Goal: Transaction & Acquisition: Purchase product/service

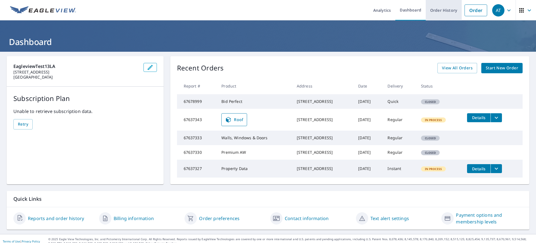
click at [434, 10] on link "Order History" at bounding box center [444, 10] width 36 height 20
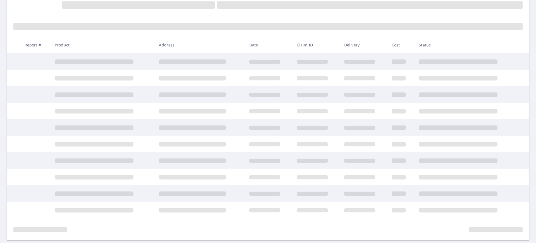
scroll to position [81, 0]
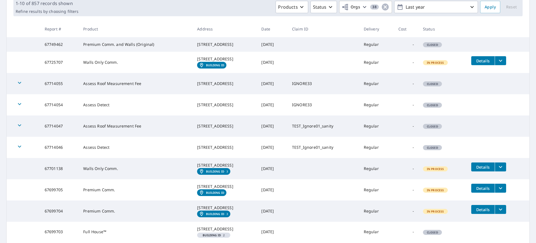
scroll to position [160, 0]
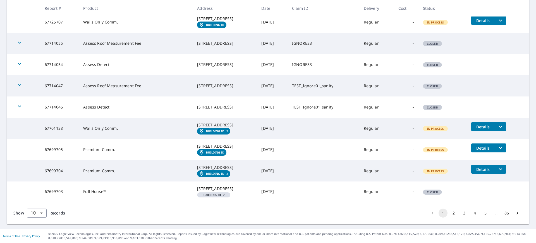
click at [449, 213] on button "2" at bounding box center [453, 212] width 9 height 9
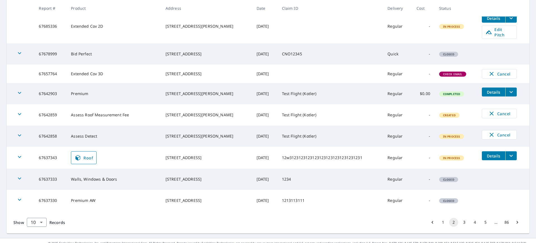
scroll to position [148, 0]
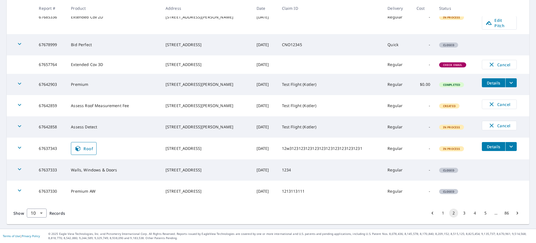
click at [508, 147] on icon "filesDropdownBtn-67637343" at bounding box center [511, 146] width 7 height 7
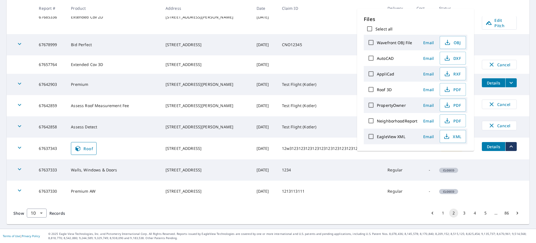
click at [262, 163] on td "[DATE]" at bounding box center [264, 169] width 25 height 21
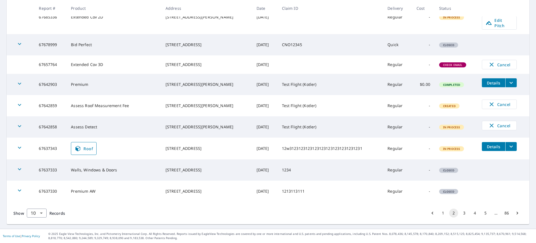
click at [55, 147] on td "67637343" at bounding box center [50, 148] width 32 height 22
copy td "67637343"
click at [460, 211] on button "3" at bounding box center [464, 212] width 9 height 9
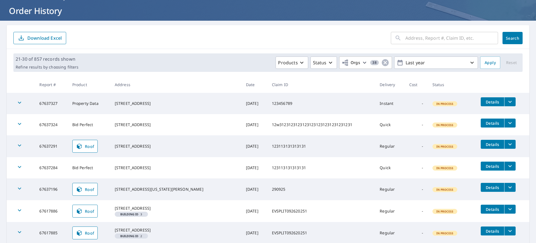
scroll to position [40, 0]
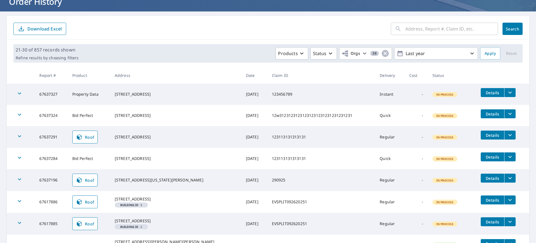
click at [54, 95] on td "67637327" at bounding box center [51, 94] width 33 height 21
copy td "67637327"
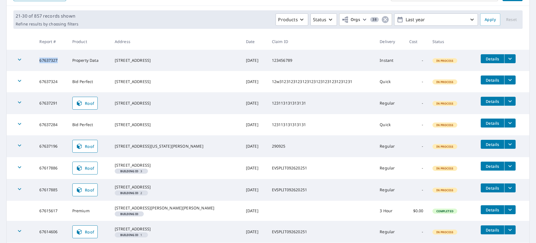
scroll to position [83, 0]
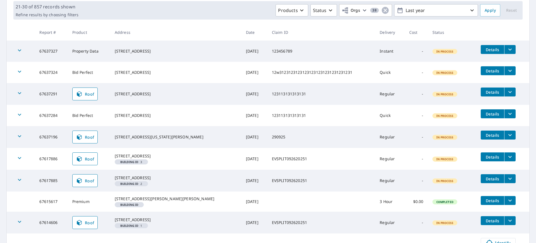
click at [44, 72] on td "67637324" at bounding box center [51, 72] width 33 height 21
copy td "67637324"
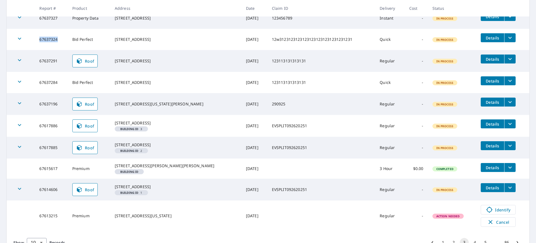
scroll to position [117, 0]
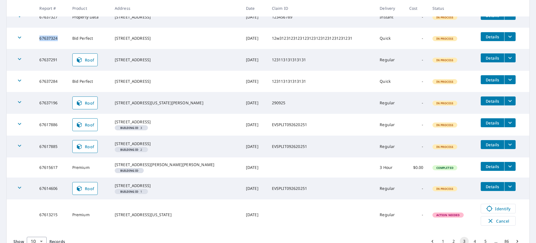
click at [507, 80] on icon "filesDropdownBtn-67637284" at bounding box center [510, 79] width 7 height 7
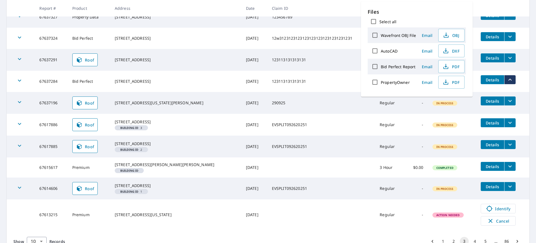
click at [282, 135] on td "EVSPLIT092620251" at bounding box center [322, 125] width 108 height 22
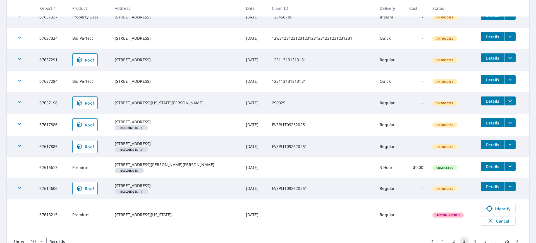
click at [54, 82] on td "67637284" at bounding box center [51, 81] width 33 height 21
copy td "67637284"
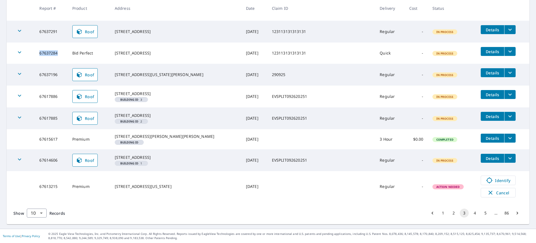
scroll to position [163, 0]
click at [507, 69] on icon "filesDropdownBtn-67637196" at bounding box center [510, 72] width 7 height 7
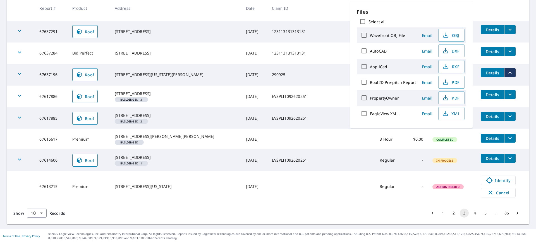
click at [53, 64] on td "67637196" at bounding box center [51, 75] width 33 height 22
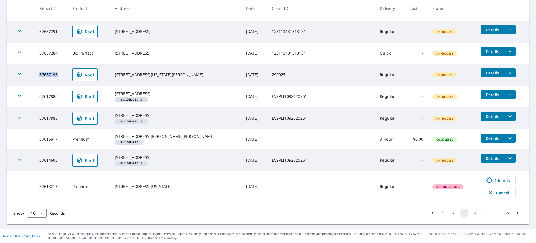
click at [53, 64] on td "67637196" at bounding box center [51, 75] width 33 height 22
copy td "67637196"
click at [471, 214] on button "4" at bounding box center [475, 212] width 9 height 9
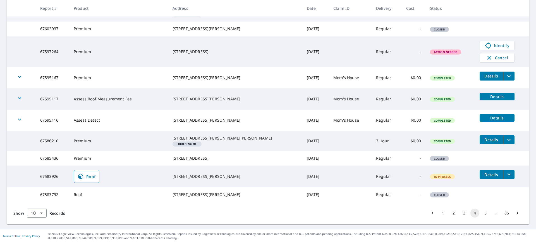
scroll to position [146, 0]
click at [481, 216] on button "5" at bounding box center [485, 212] width 9 height 9
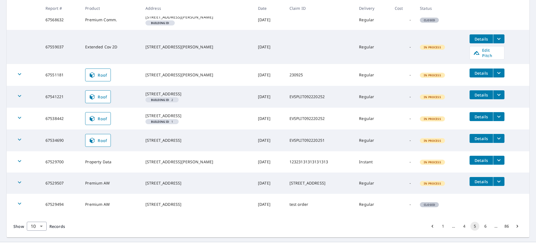
scroll to position [149, 0]
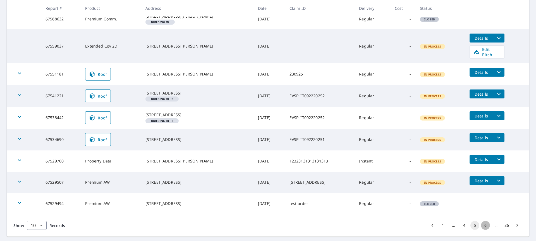
click at [481, 230] on button "6" at bounding box center [485, 225] width 9 height 9
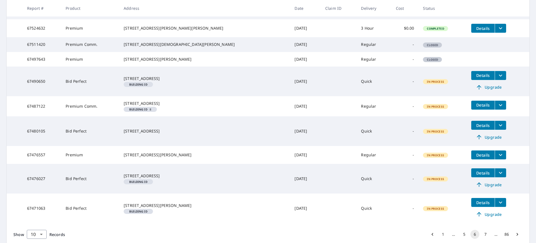
scroll to position [167, 0]
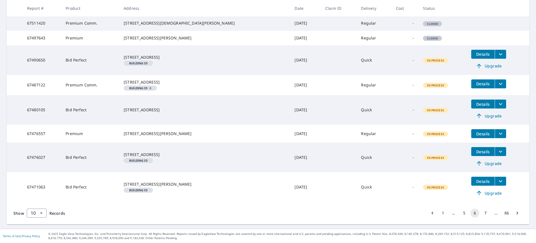
click at [482, 213] on button "7" at bounding box center [485, 212] width 9 height 9
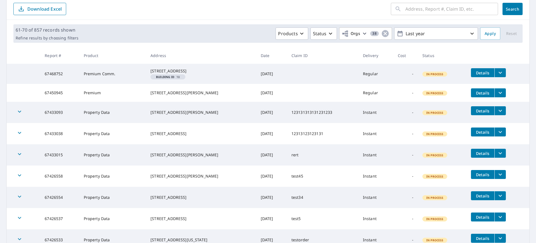
scroll to position [142, 0]
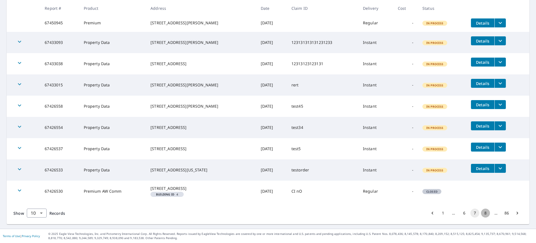
click at [481, 212] on button "8" at bounding box center [485, 212] width 9 height 9
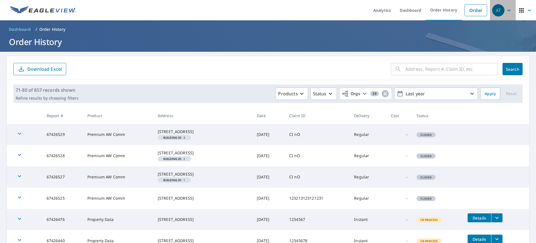
click at [506, 11] on icon "button" at bounding box center [509, 10] width 7 height 7
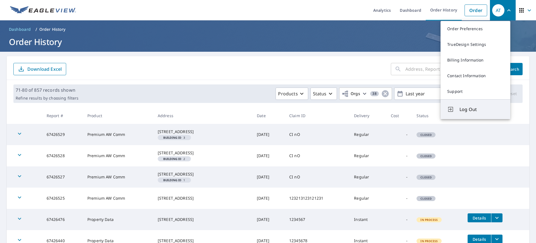
click at [470, 109] on span "Log Out" at bounding box center [482, 109] width 44 height 7
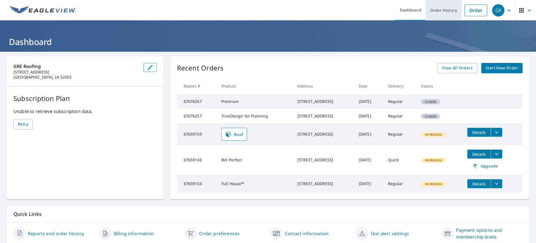
click at [442, 13] on link "Order History" at bounding box center [444, 10] width 36 height 20
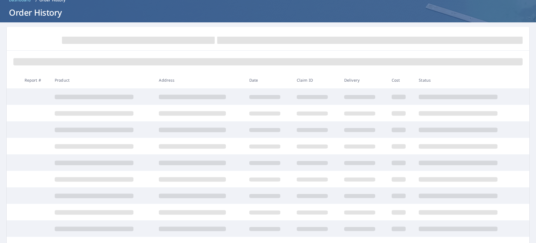
scroll to position [34, 0]
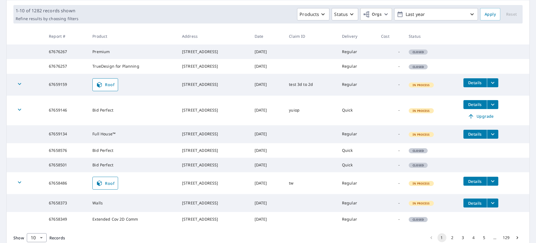
scroll to position [136, 0]
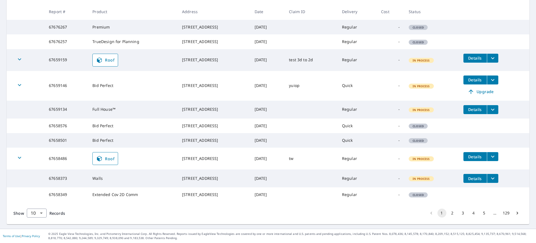
click at [57, 101] on td "67659134" at bounding box center [66, 110] width 44 height 18
copy td "67659134"
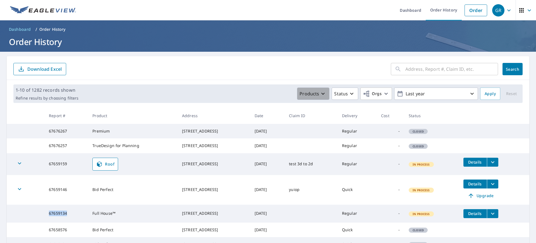
click at [321, 96] on icon "button" at bounding box center [323, 93] width 7 height 7
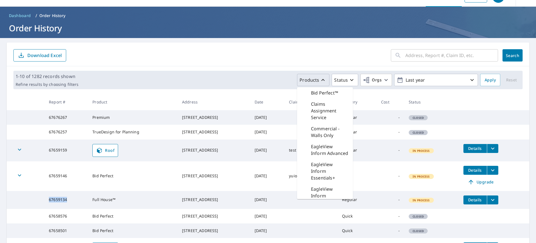
scroll to position [8, 0]
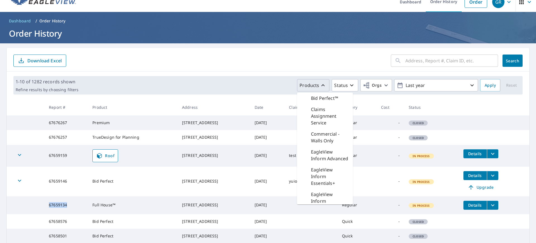
click at [312, 96] on p "Bid Perfect™" at bounding box center [324, 98] width 27 height 7
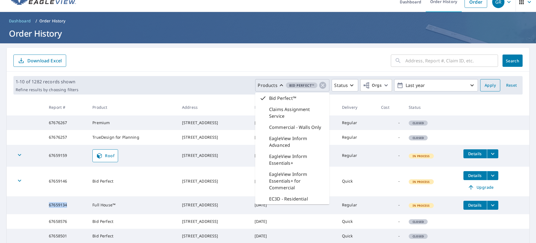
click at [485, 84] on span "Apply" at bounding box center [490, 85] width 11 height 7
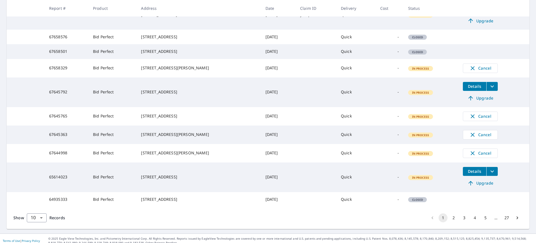
scroll to position [124, 0]
click at [66, 101] on td "67645792" at bounding box center [67, 92] width 44 height 30
copy td "67645792"
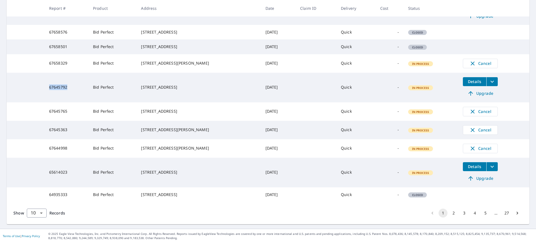
scroll to position [0, 0]
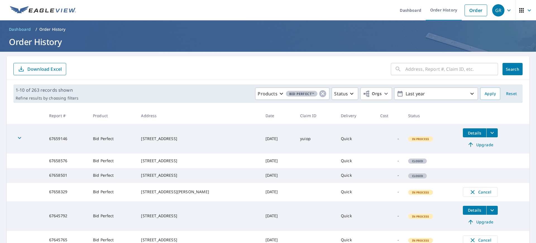
click at [357, 37] on h1 "Order History" at bounding box center [268, 41] width 523 height 11
click at [506, 12] on icon "button" at bounding box center [509, 10] width 7 height 7
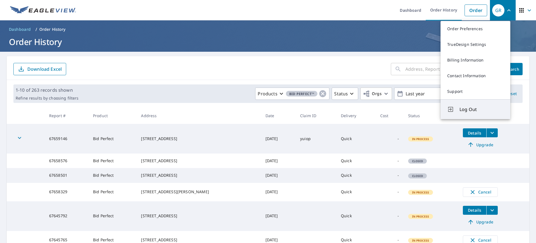
click at [463, 108] on span "Log Out" at bounding box center [482, 109] width 44 height 7
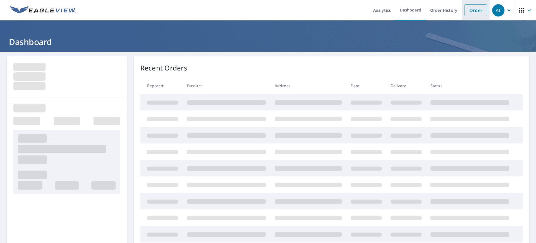
click at [472, 9] on link "Order" at bounding box center [476, 10] width 23 height 12
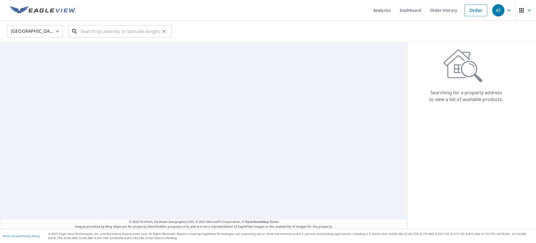
click at [147, 33] on input "text" at bounding box center [121, 31] width 80 height 16
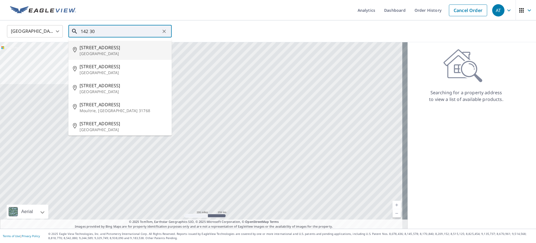
click at [99, 53] on p "[GEOGRAPHIC_DATA]" at bounding box center [124, 54] width 88 height 6
type input "[STREET_ADDRESS][PERSON_NAME]"
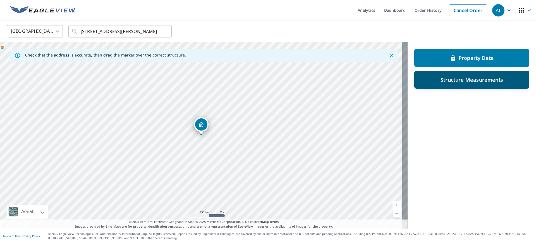
click at [441, 82] on p "Structure Measurements" at bounding box center [472, 79] width 63 height 7
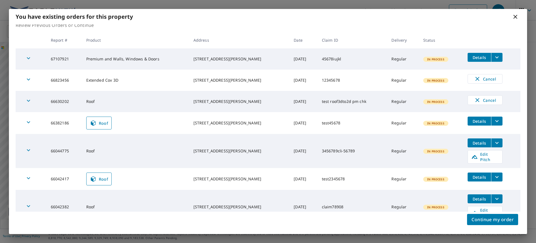
scroll to position [3, 0]
click at [516, 16] on icon at bounding box center [515, 16] width 7 height 7
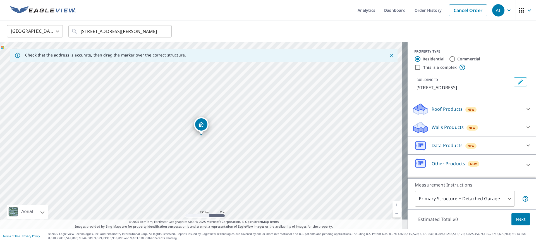
click at [433, 109] on p "Roof Products" at bounding box center [447, 109] width 31 height 7
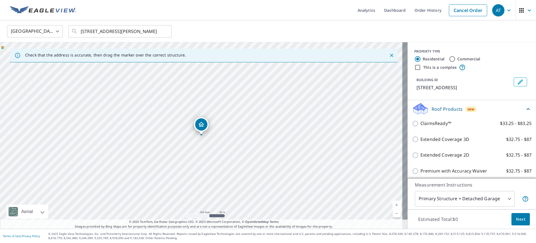
scroll to position [92, 0]
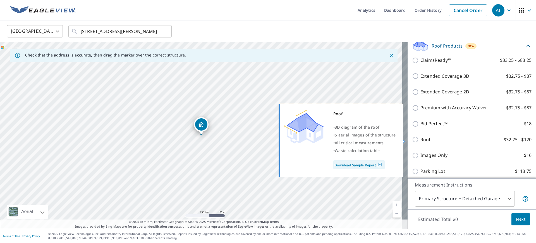
click at [421, 140] on p "Roof" at bounding box center [426, 139] width 10 height 7
click at [420, 140] on input "Roof $32.75 - $120" at bounding box center [416, 139] width 8 height 7
checkbox input "true"
type input "3"
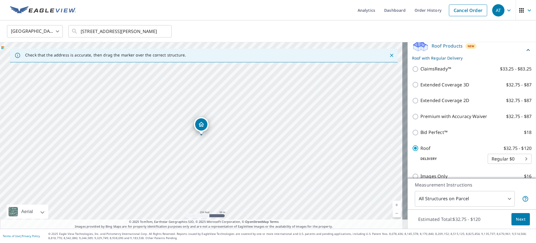
scroll to position [145, 0]
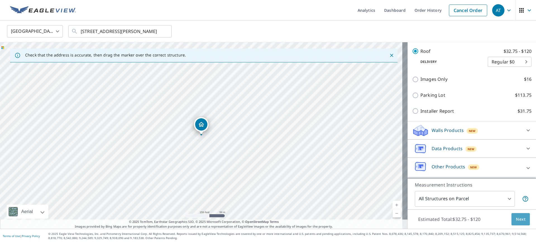
click at [518, 218] on span "Next" at bounding box center [520, 219] width 9 height 7
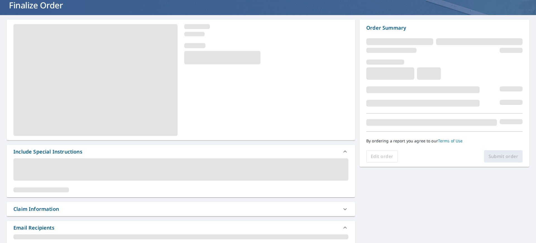
scroll to position [38, 0]
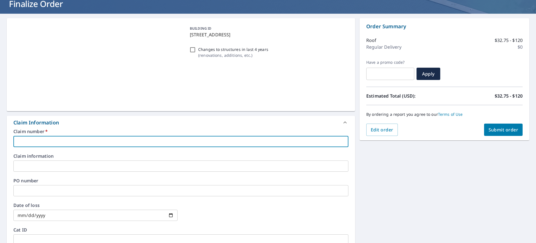
click at [66, 140] on input "text" at bounding box center [180, 141] width 335 height 11
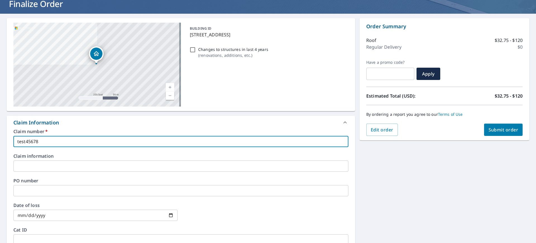
type input "test45678"
click at [497, 129] on span "Submit order" at bounding box center [504, 130] width 30 height 6
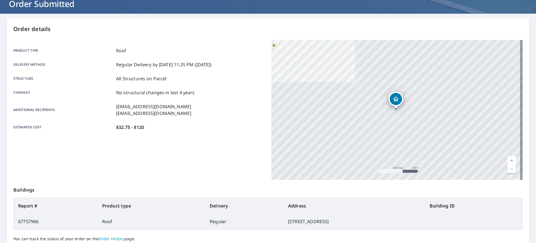
click at [27, 220] on td "67757966" at bounding box center [56, 221] width 84 height 16
copy td "67757966"
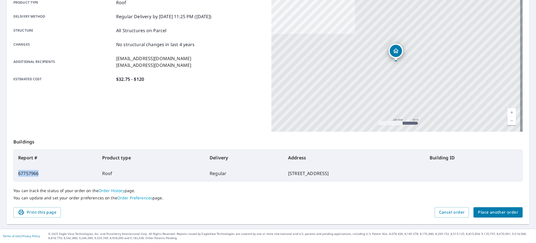
click at [110, 189] on link "Order History" at bounding box center [112, 190] width 26 height 5
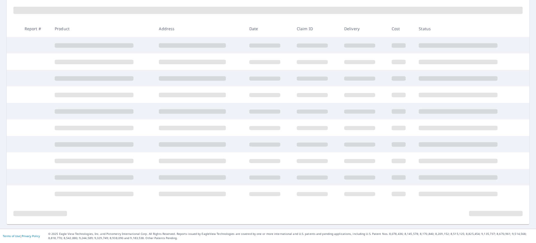
scroll to position [81, 0]
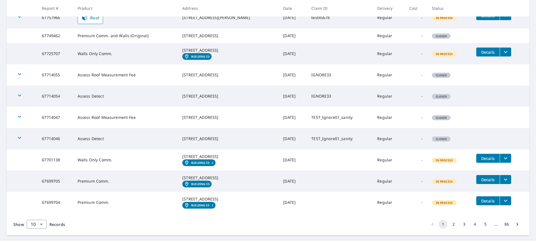
scroll to position [156, 0]
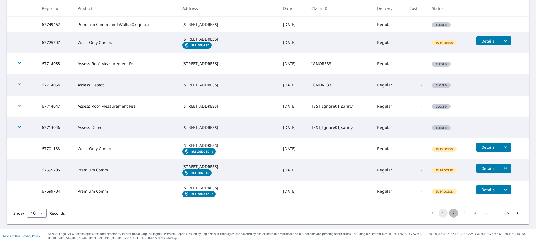
click at [449, 211] on button "2" at bounding box center [453, 212] width 9 height 9
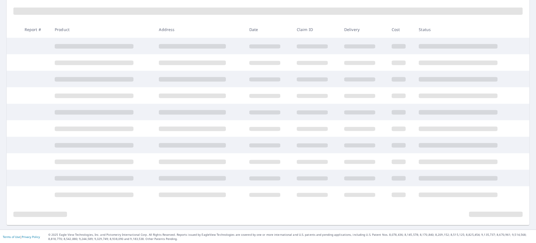
scroll to position [81, 0]
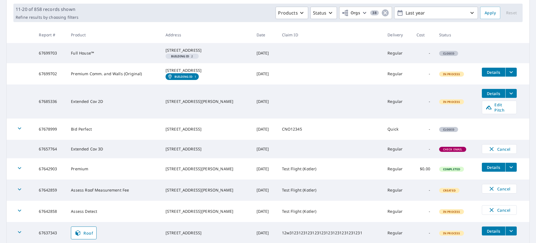
click at [318, 118] on td at bounding box center [331, 101] width 106 height 34
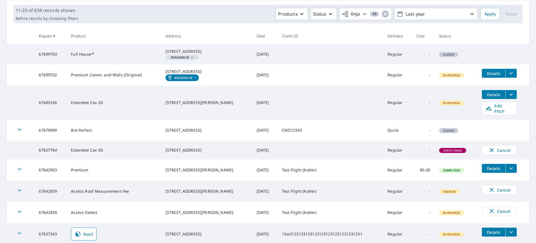
scroll to position [115, 0]
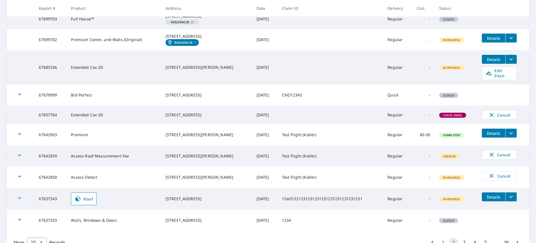
click at [45, 140] on td "67642903" at bounding box center [50, 134] width 32 height 21
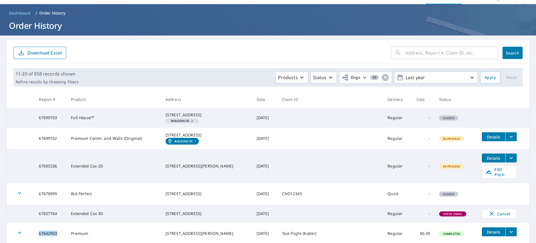
scroll to position [0, 0]
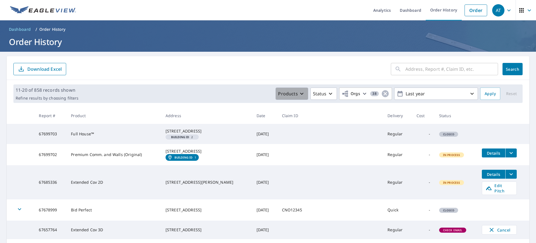
click at [299, 96] on icon "button" at bounding box center [302, 93] width 7 height 7
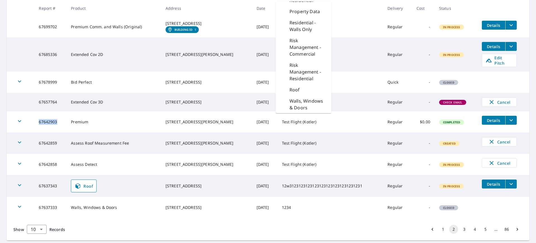
scroll to position [127, 0]
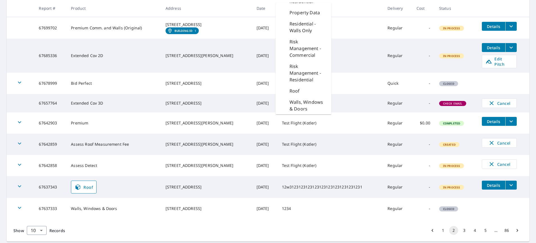
click at [278, 176] on td "Test Flight (Kotler)" at bounding box center [331, 165] width 106 height 21
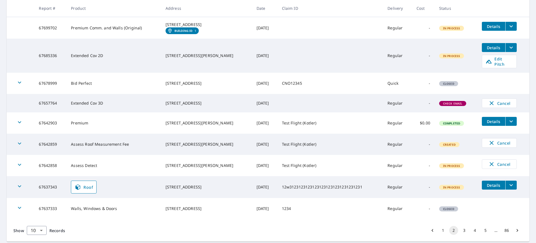
scroll to position [153, 0]
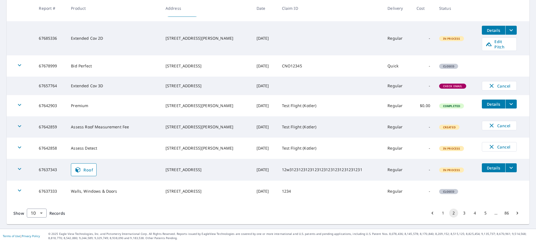
click at [460, 212] on button "3" at bounding box center [464, 212] width 9 height 9
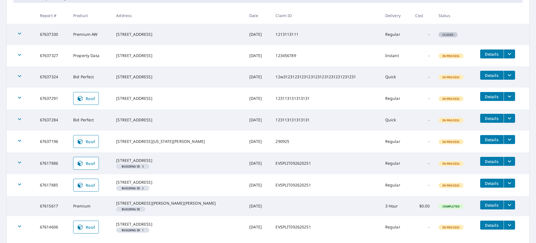
scroll to position [101, 0]
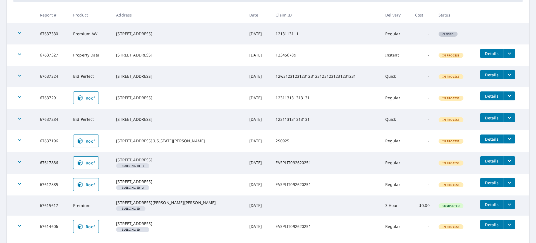
click at [47, 77] on td "67637324" at bounding box center [51, 76] width 33 height 21
copy td "67637324"
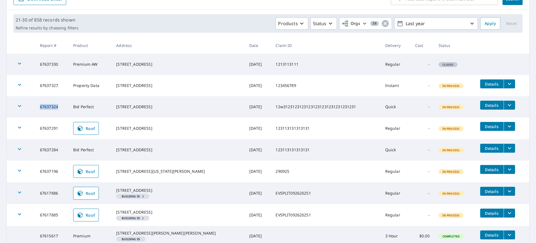
scroll to position [66, 0]
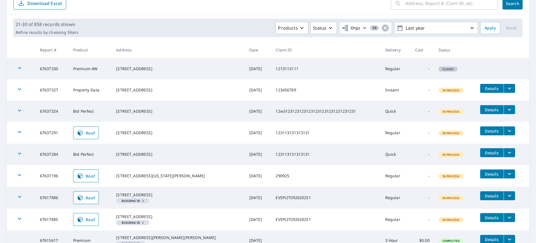
click at [297, 141] on td "123113131313131" at bounding box center [325, 133] width 109 height 22
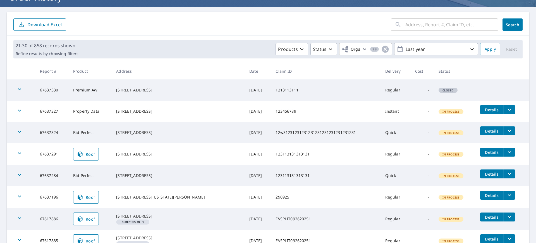
scroll to position [44, 0]
click at [271, 97] on td "1213113111" at bounding box center [325, 90] width 109 height 21
